Goal: Task Accomplishment & Management: Manage account settings

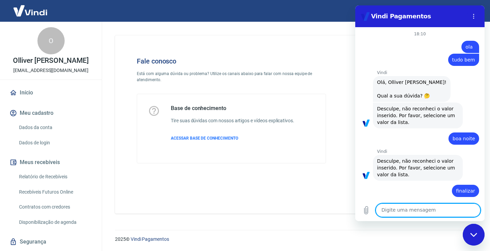
scroll to position [234, 0]
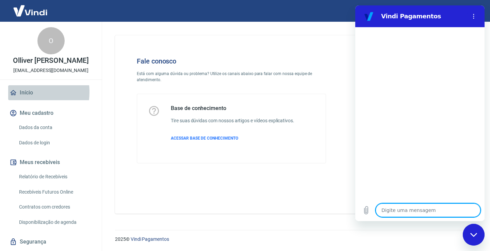
click at [21, 93] on link "Início" at bounding box center [50, 92] width 85 height 15
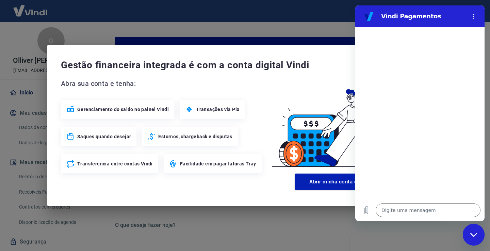
click at [279, 52] on div "Gestão financeira integrada é com a conta digital Vindi Abra sua conta e tenha:…" at bounding box center [244, 126] width 395 height 162
click at [314, 32] on div "Gestão financeira integrada é com a conta digital Vindi Abra sua conta e tenha:…" at bounding box center [245, 125] width 490 height 251
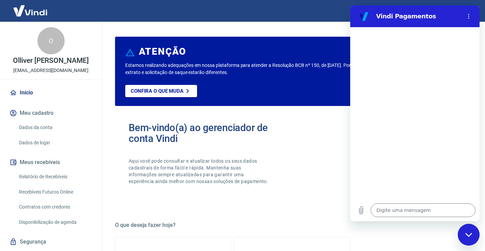
click at [42, 114] on button "Meu cadastro" at bounding box center [50, 113] width 85 height 15
type textarea "x"
